Goal: Task Accomplishment & Management: Manage account settings

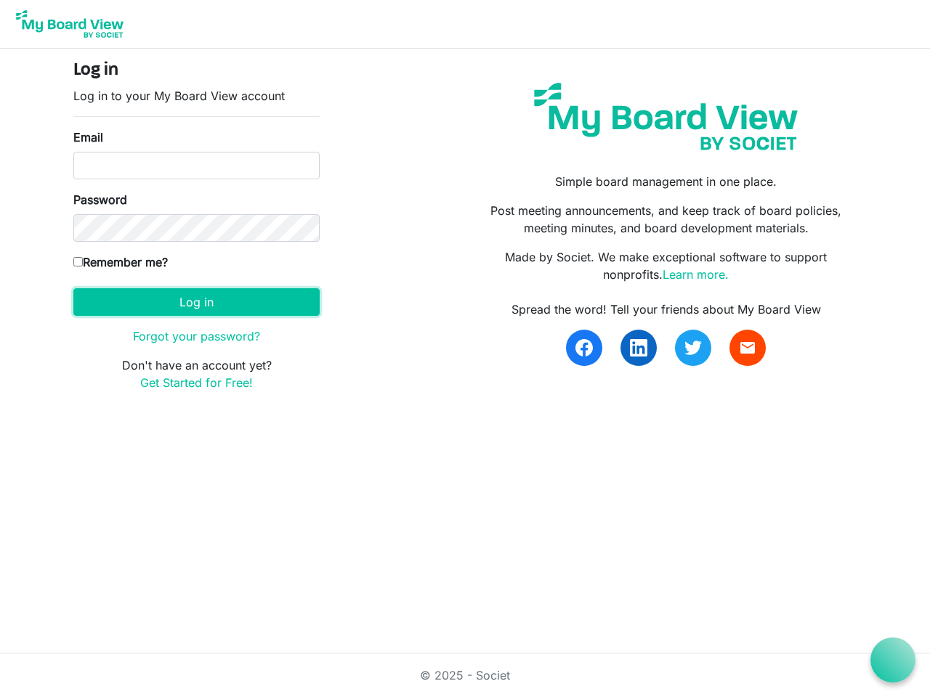
click at [196, 302] on button "Log in" at bounding box center [196, 302] width 246 height 28
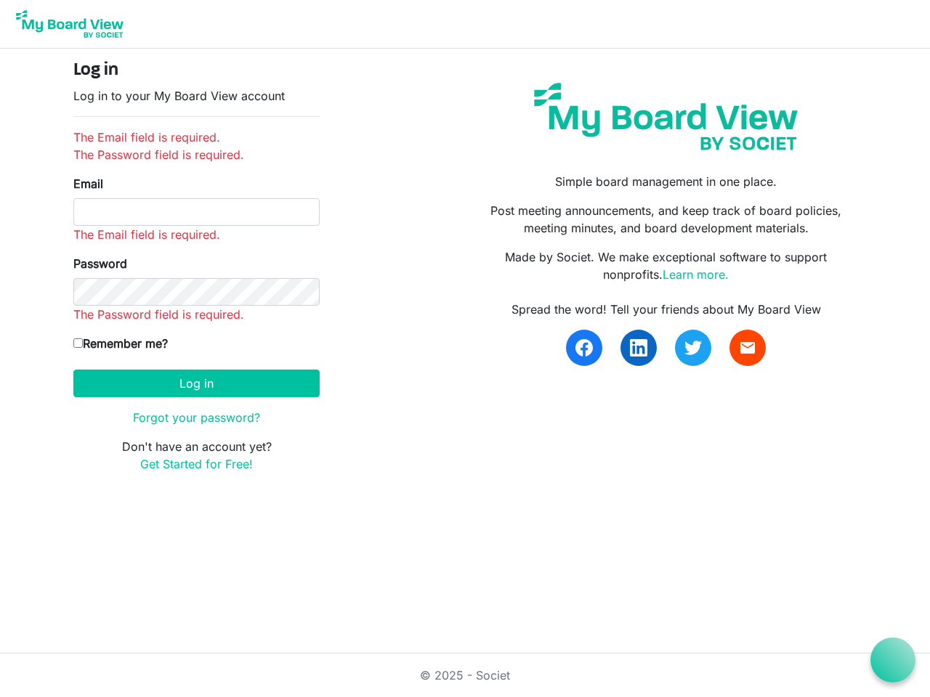
click at [893, 660] on icon at bounding box center [893, 661] width 18 height 18
